Goal: Find specific page/section: Find specific page/section

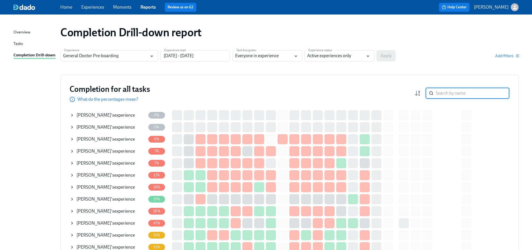
click at [453, 94] on input "search" at bounding box center [473, 93] width 74 height 11
paste input "[PERSON_NAME]"
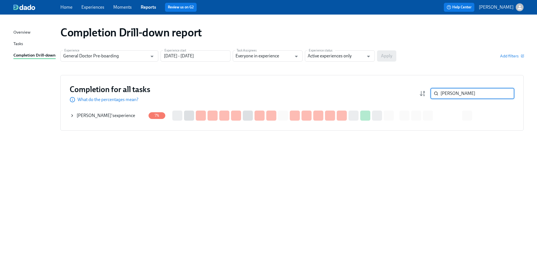
type input "[PERSON_NAME]"
click at [127, 116] on div "[PERSON_NAME] 's experience" at bounding box center [106, 115] width 58 height 6
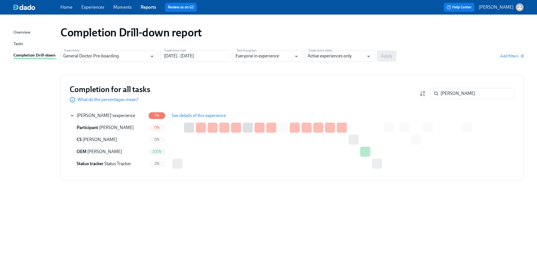
click at [198, 114] on span "See details of this experience" at bounding box center [199, 116] width 54 height 6
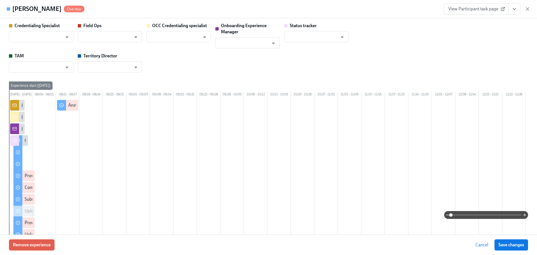
type input "[PERSON_NAME]"
type input "Status Tracker"
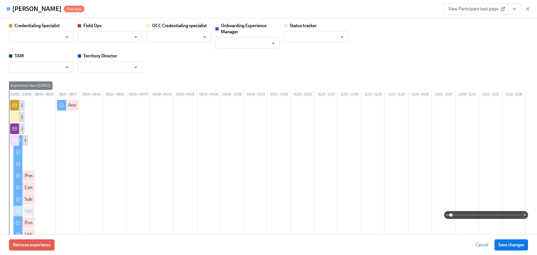
type input "[PERSON_NAME]"
click at [465, 7] on span "View Participant task page" at bounding box center [476, 9] width 56 height 6
